Goal: Book appointment/travel/reservation

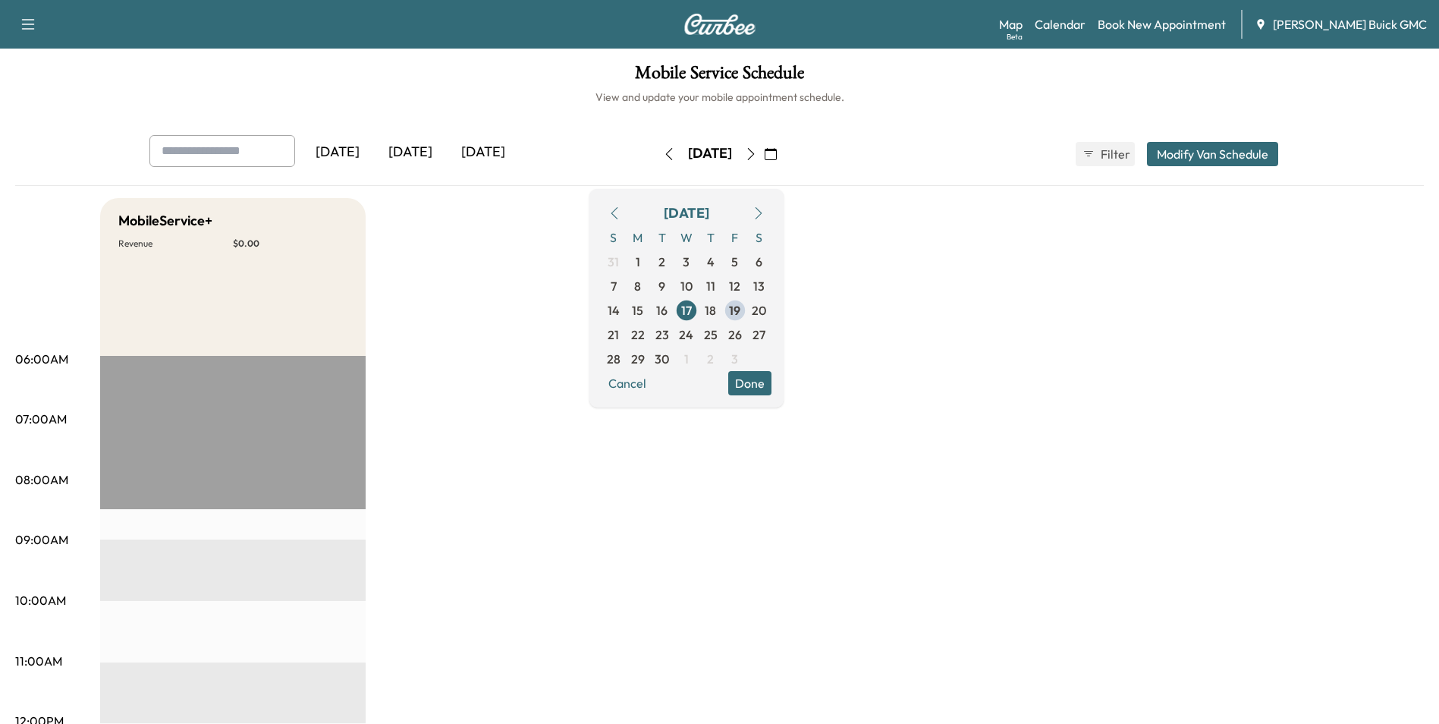
click at [777, 149] on icon "button" at bounding box center [771, 154] width 12 height 12
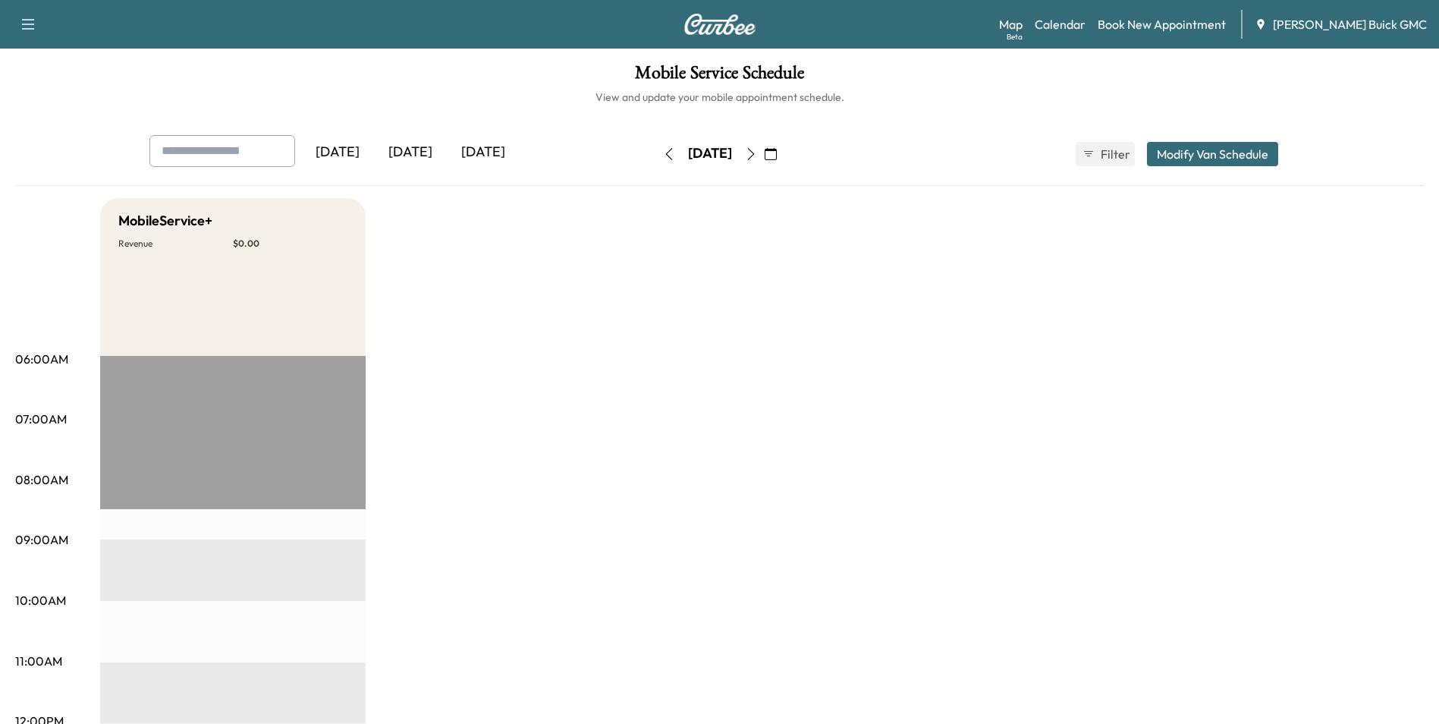
click at [777, 155] on icon "button" at bounding box center [771, 154] width 12 height 12
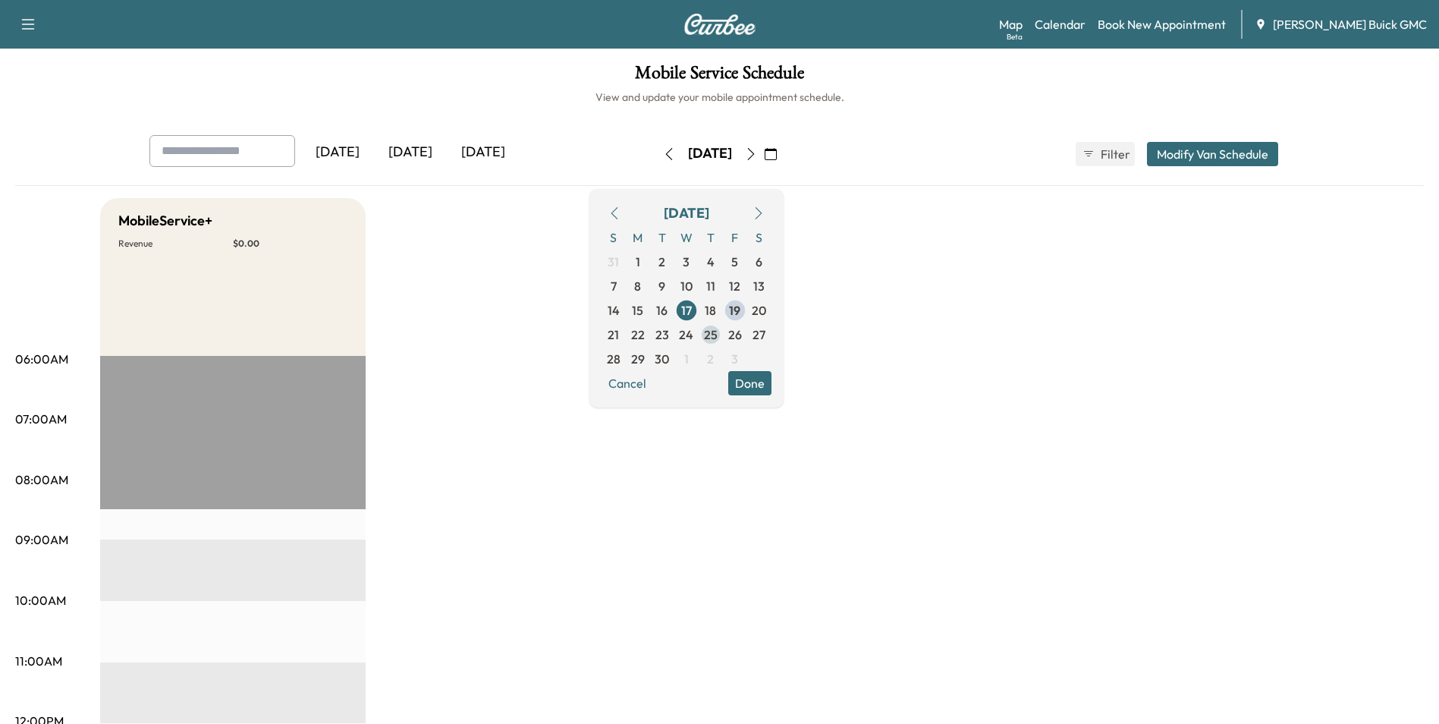
click at [717, 331] on span "25" at bounding box center [711, 334] width 14 height 18
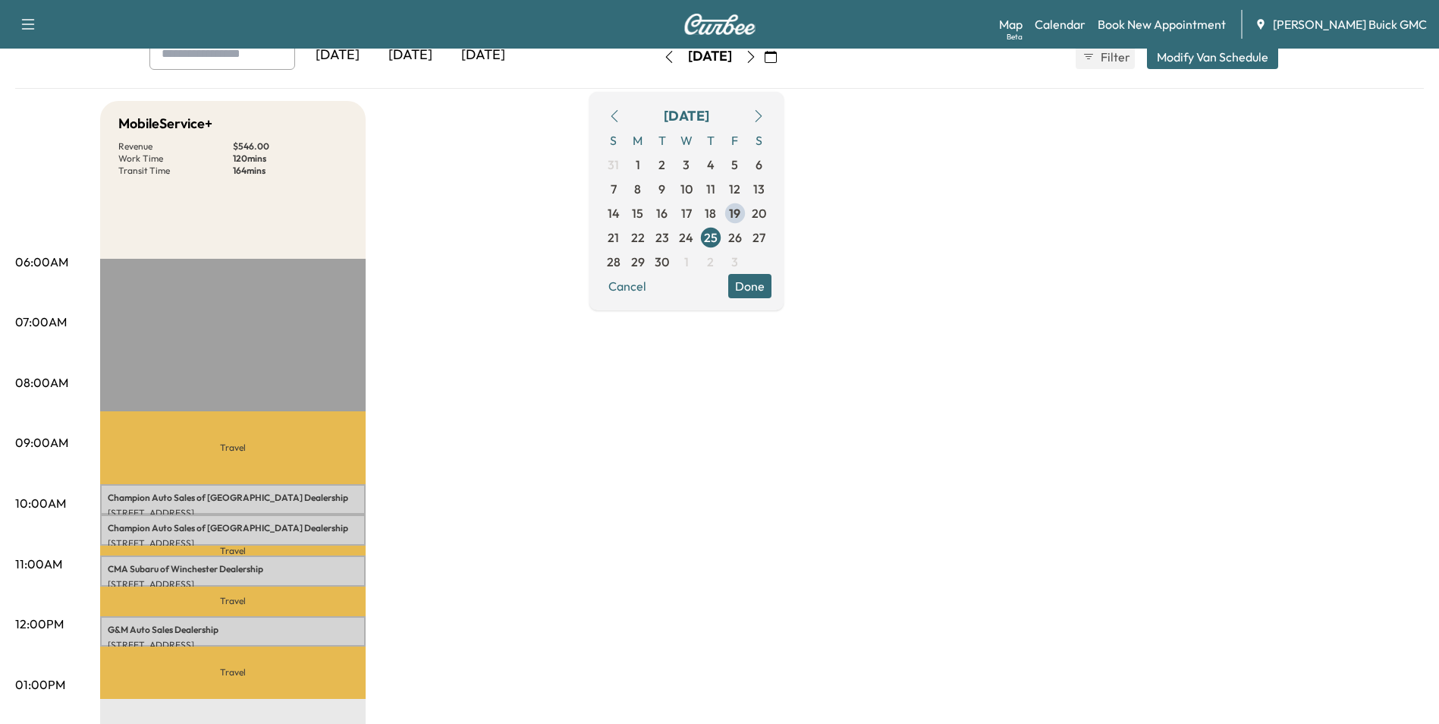
scroll to position [228, 0]
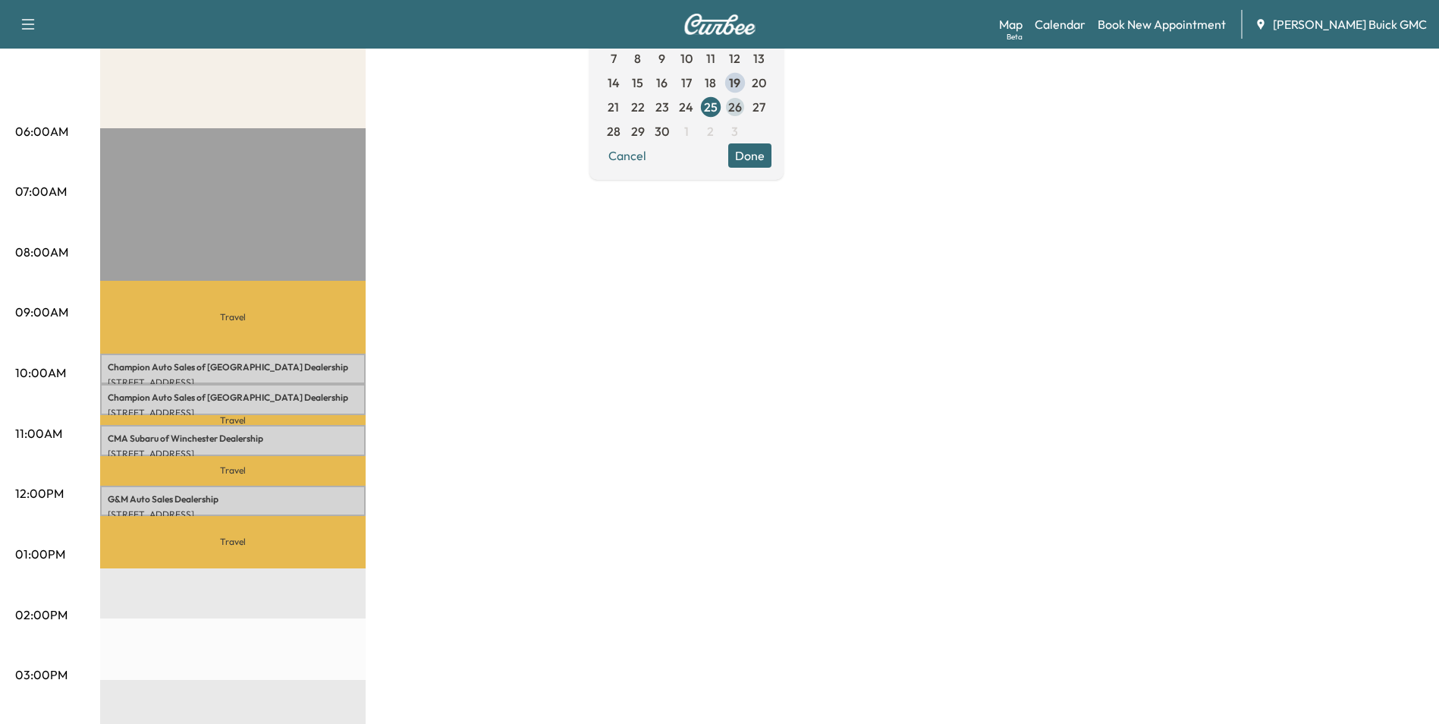
click at [742, 105] on span "26" at bounding box center [735, 107] width 14 height 18
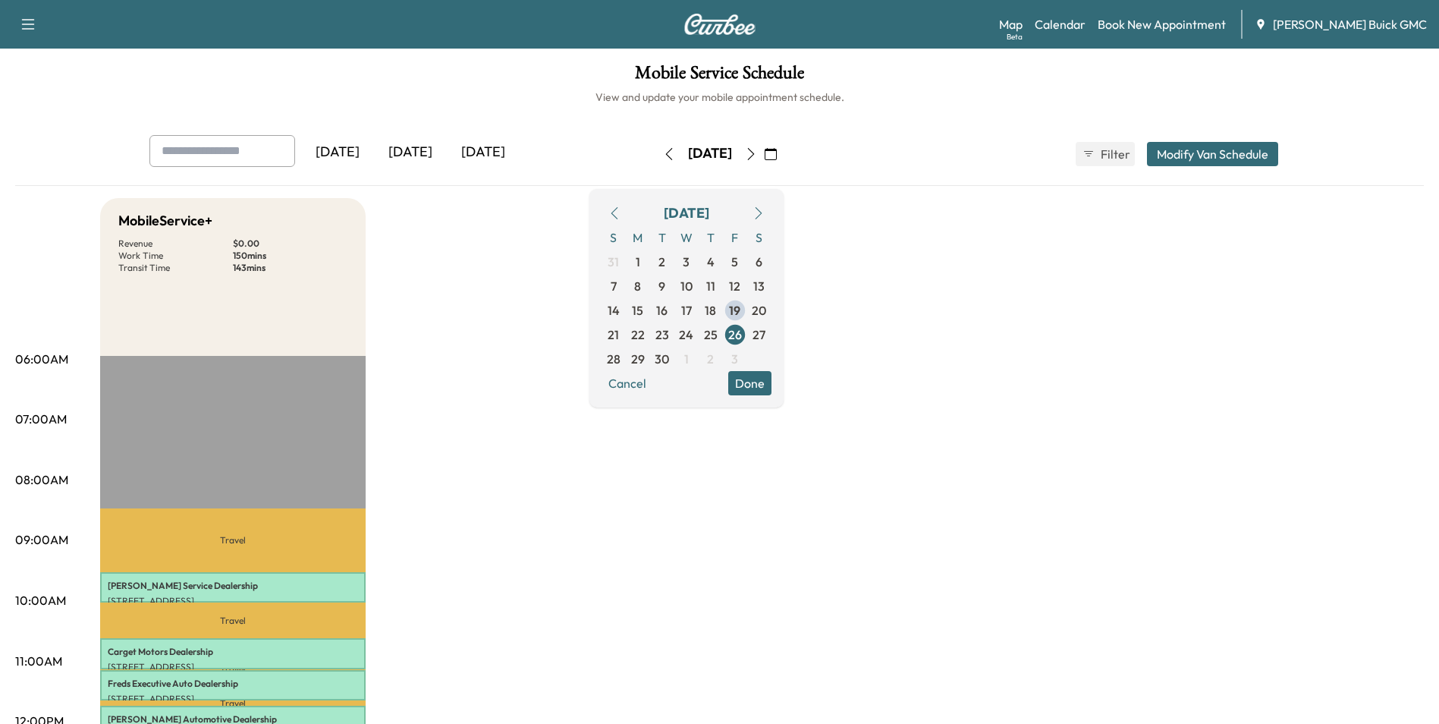
scroll to position [152, 0]
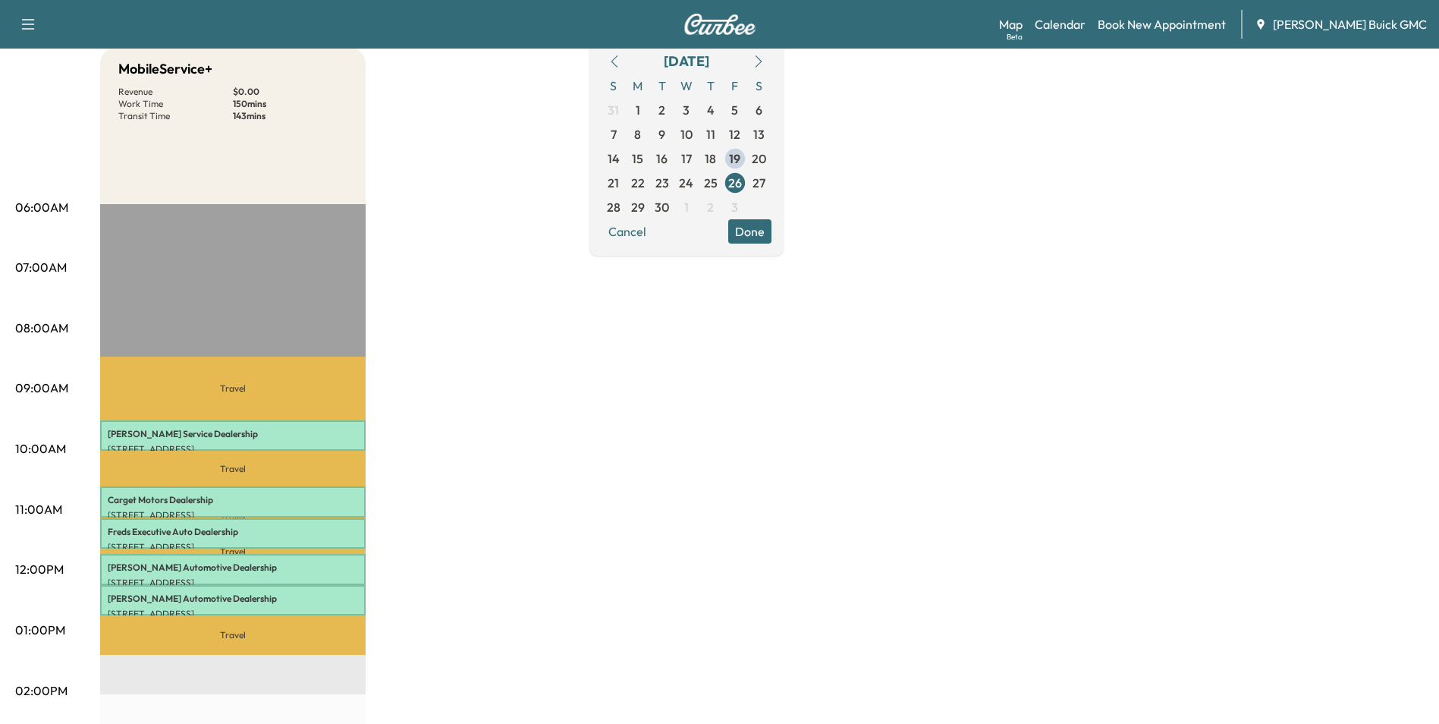
click at [719, 382] on div "MobileService+ Revenue $ 0.00 Work Time 150 mins Transit Time 143 mins Travel […" at bounding box center [761, 615] width 1323 height 1138
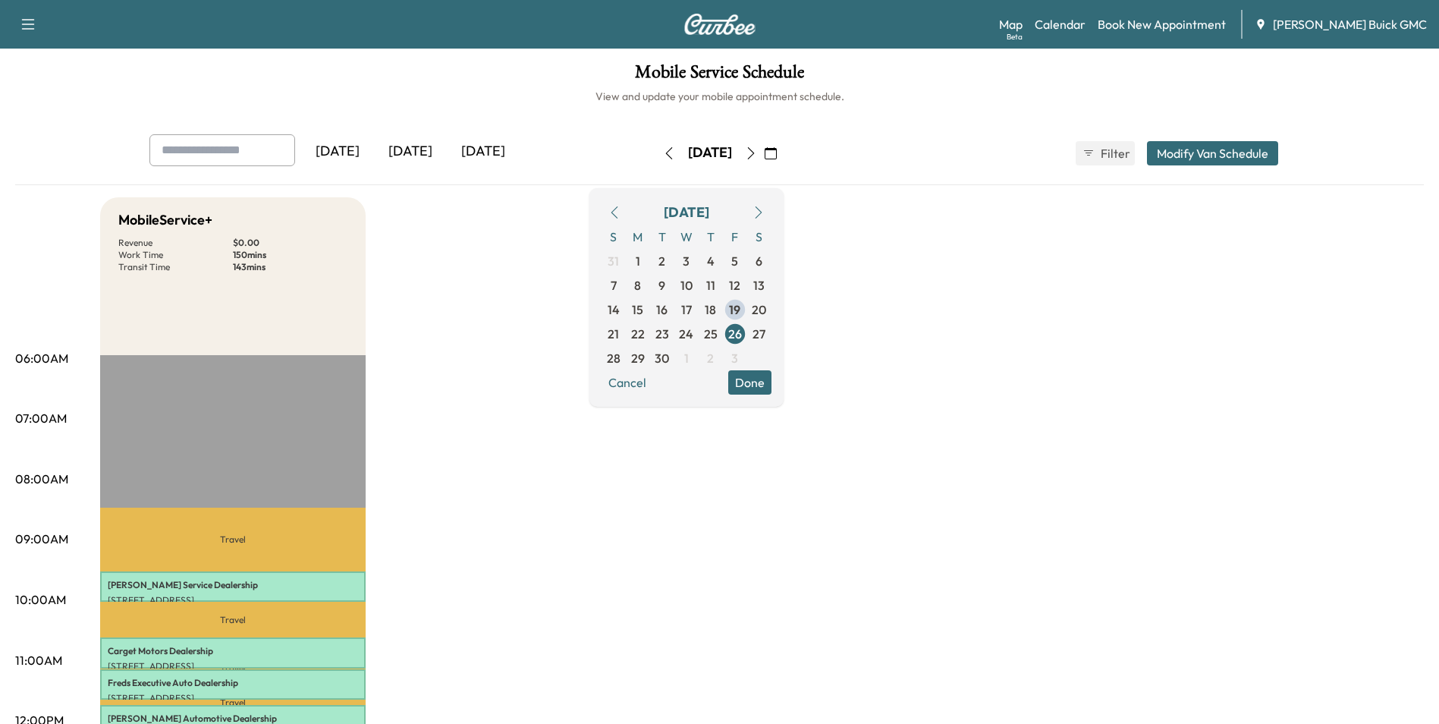
scroll to position [0, 0]
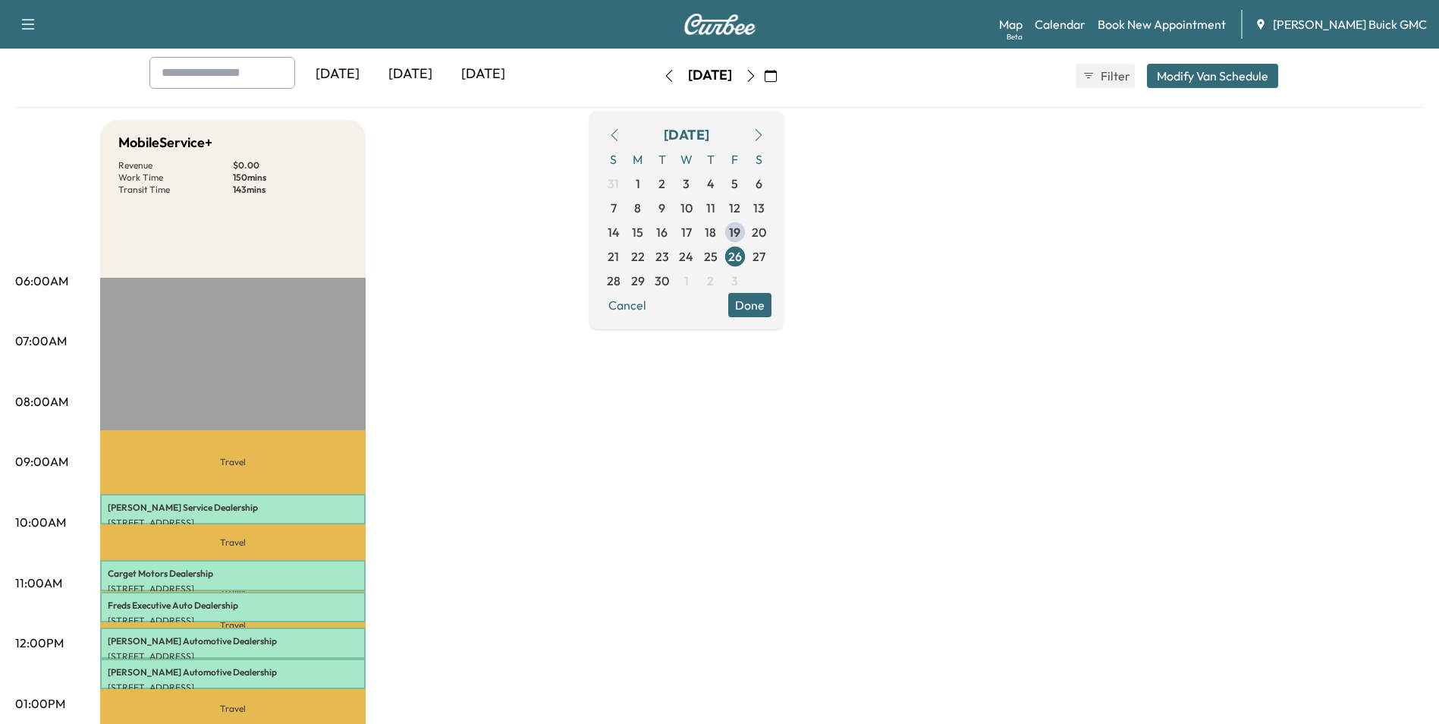
scroll to position [152, 0]
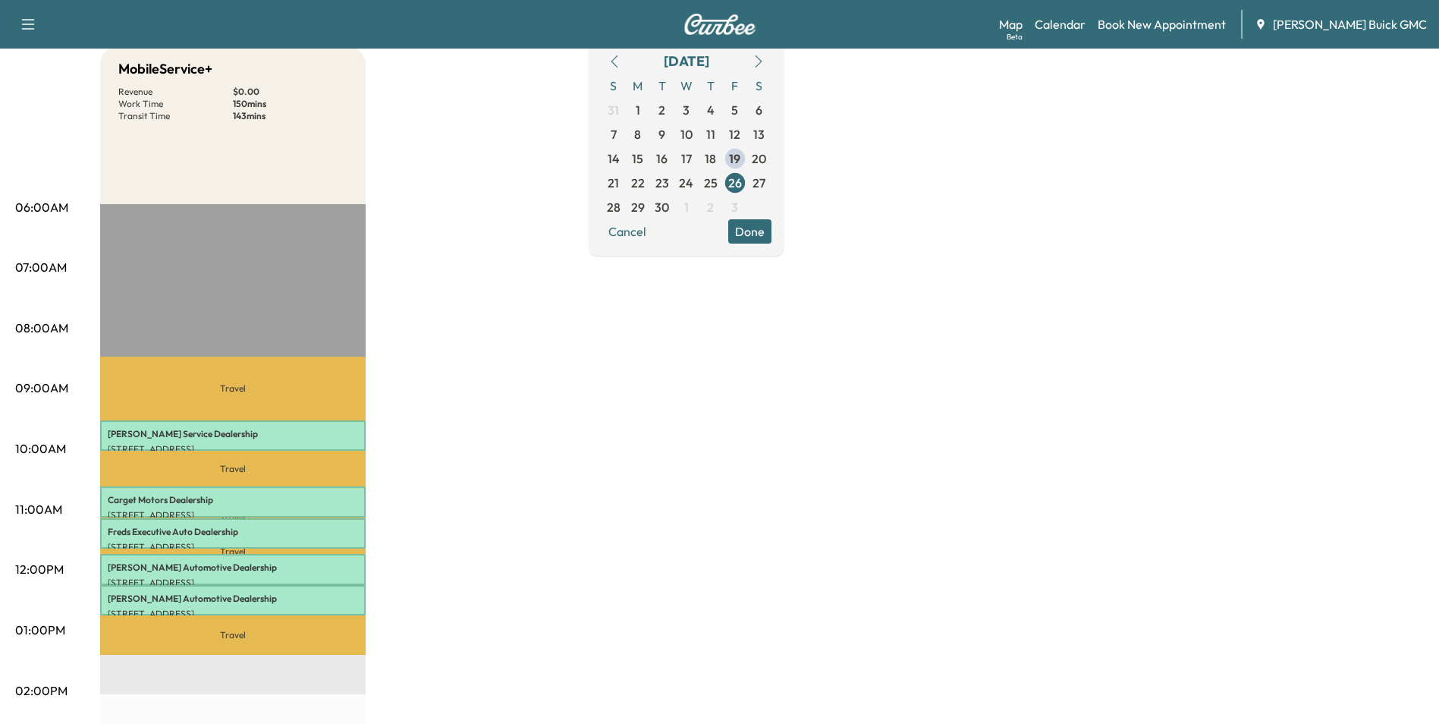
click at [732, 450] on div "MobileService+ Revenue $ 0.00 Work Time 150 mins Transit Time 143 mins Travel […" at bounding box center [761, 615] width 1323 height 1138
click at [740, 334] on div "MobileService+ Revenue $ 0.00 Work Time 150 mins Transit Time 143 mins Travel […" at bounding box center [761, 615] width 1323 height 1138
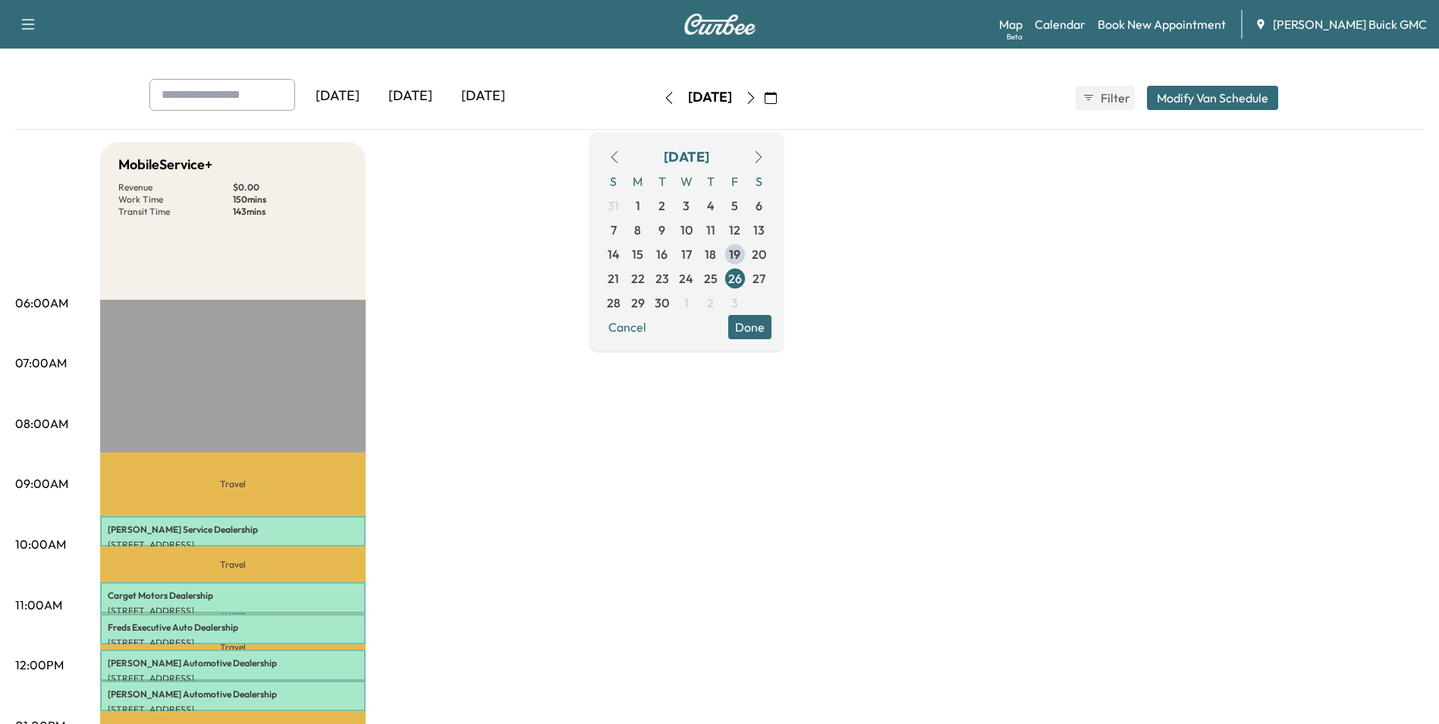
scroll to position [0, 0]
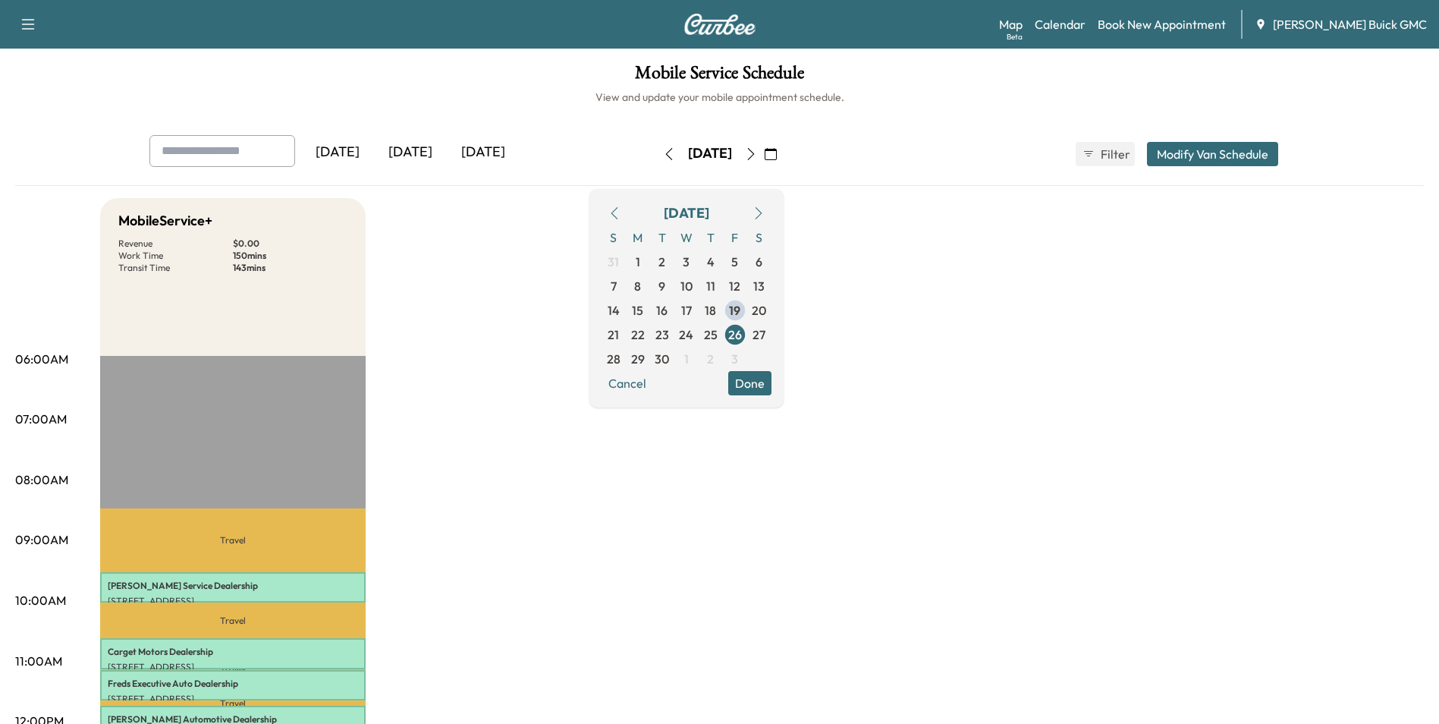
drag, startPoint x: 975, startPoint y: 362, endPoint x: 989, endPoint y: 359, distance: 14.6
